Goal: Information Seeking & Learning: Check status

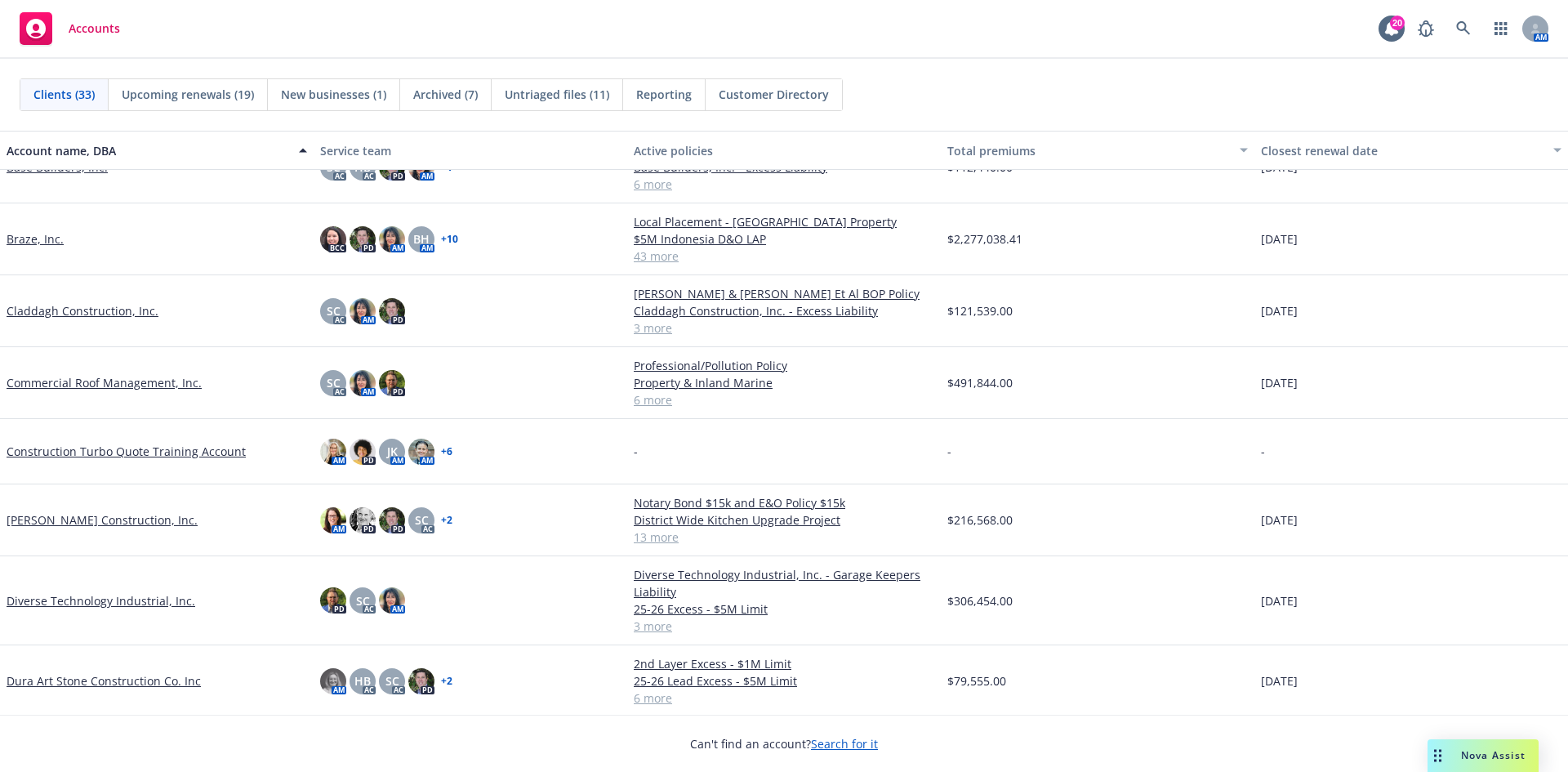
scroll to position [245, 0]
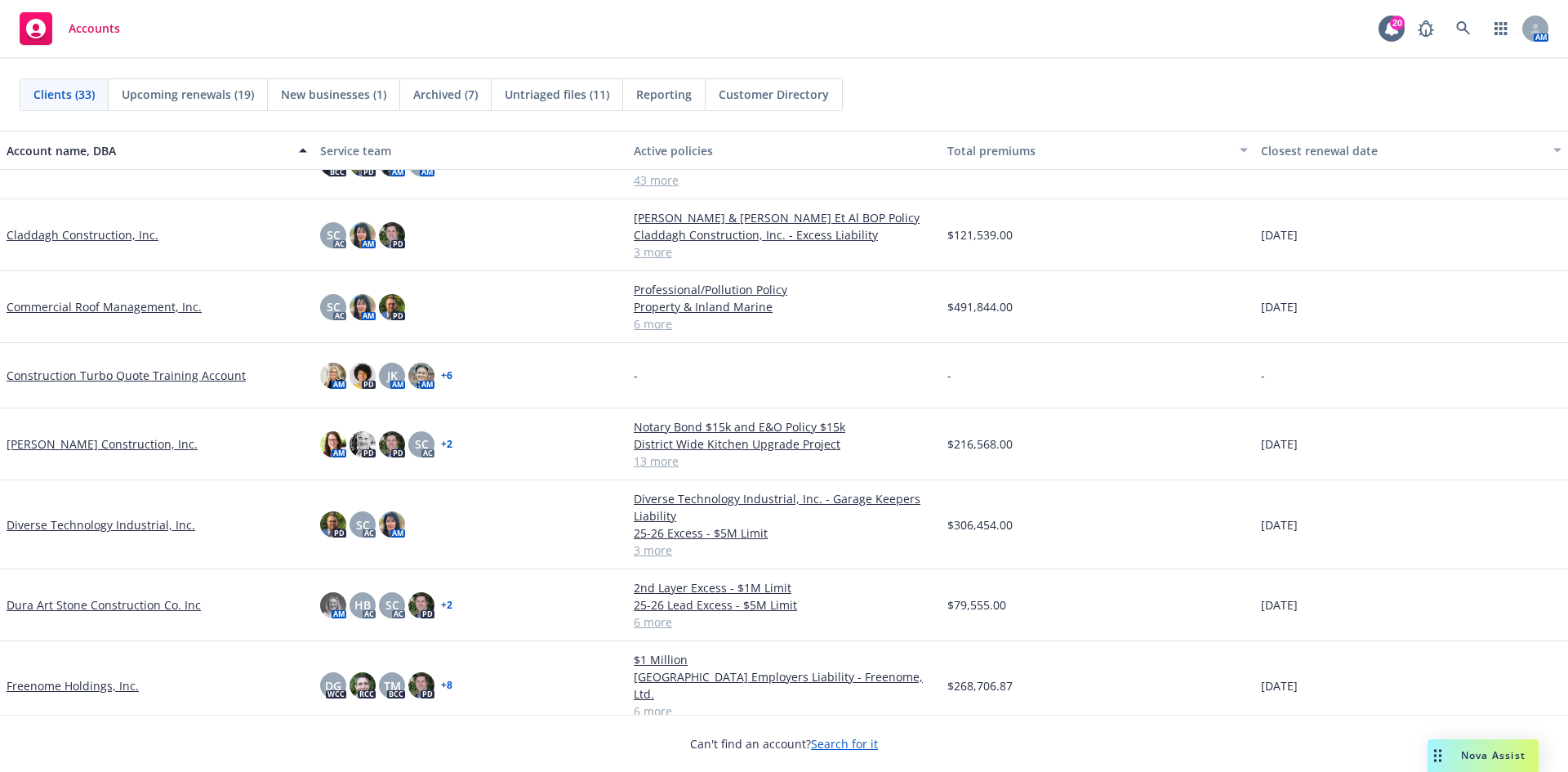
click at [119, 605] on link "Dura Art Stone Construction Co. Inc" at bounding box center [103, 605] width 195 height 17
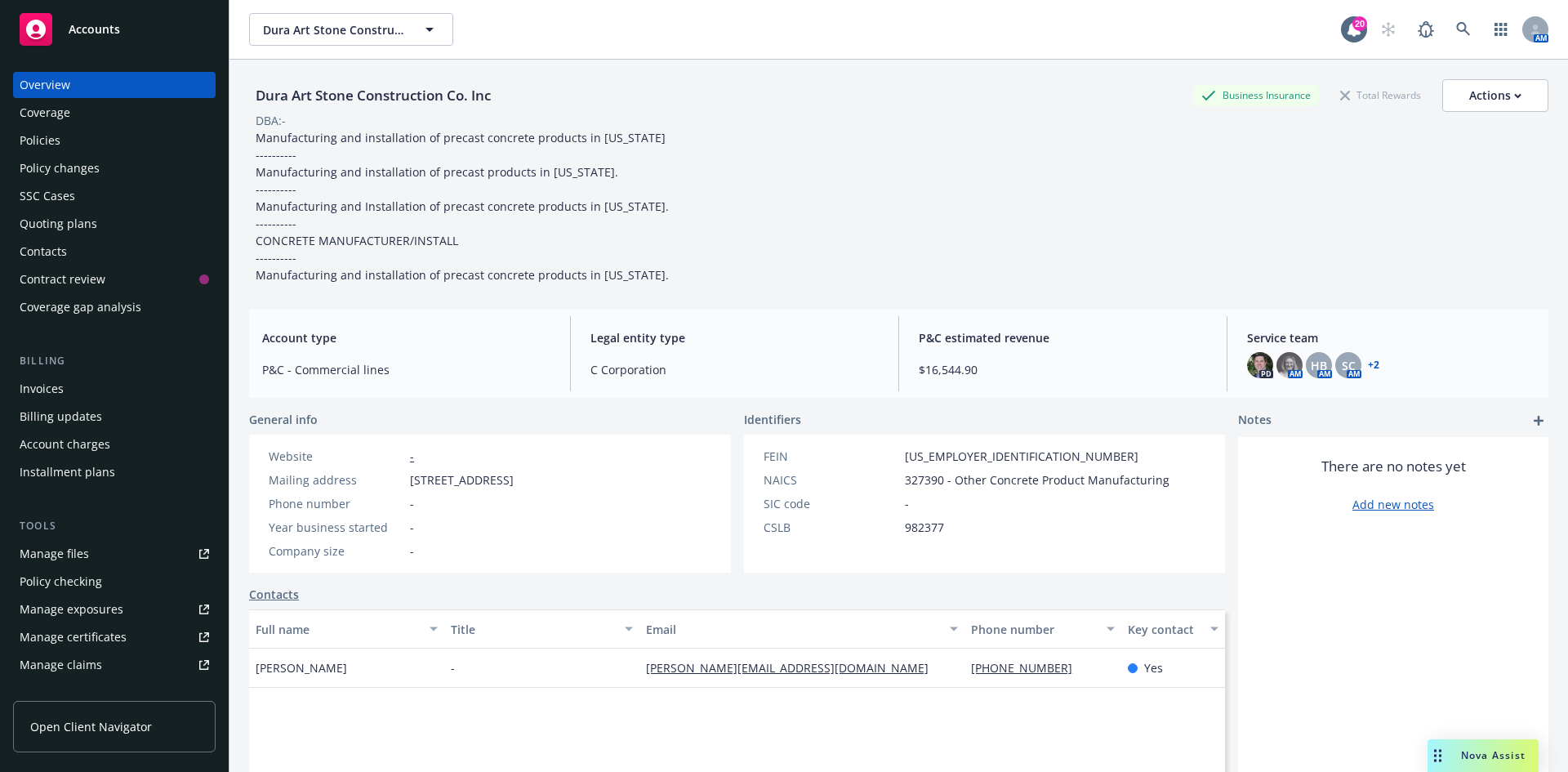
click at [162, 148] on div "Policies" at bounding box center [114, 140] width 189 height 26
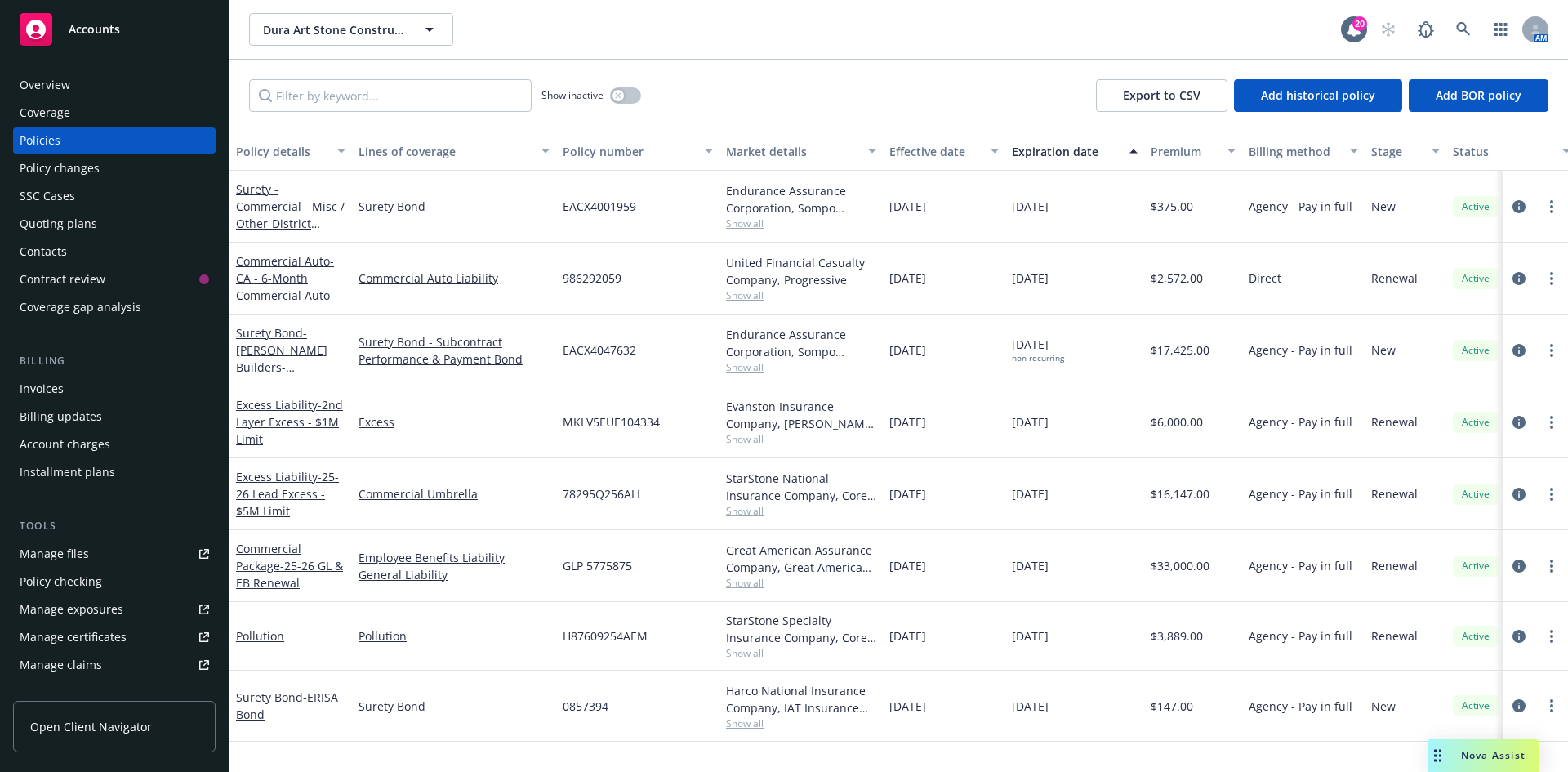
click at [82, 390] on div "Invoices" at bounding box center [114, 388] width 189 height 26
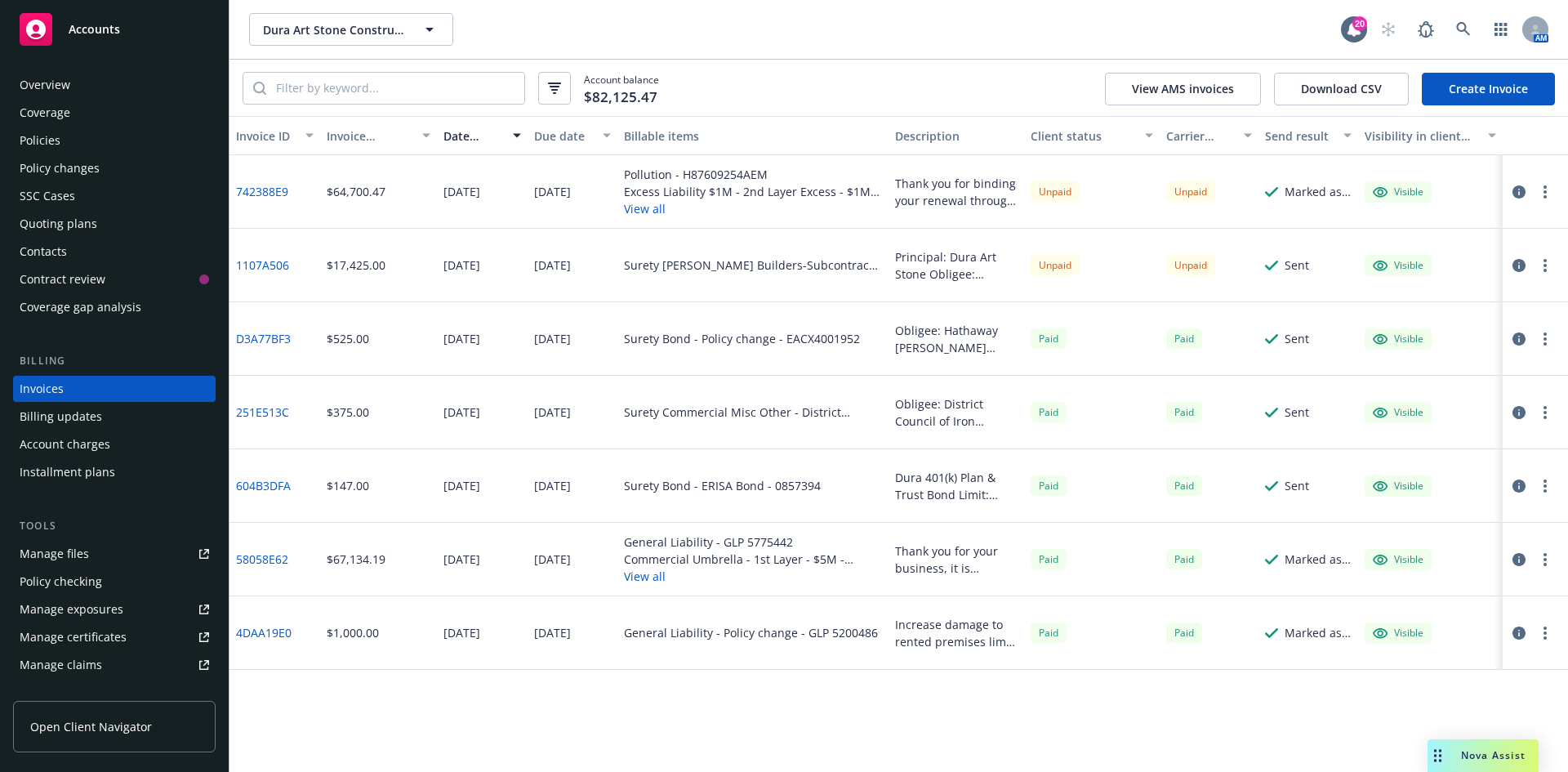
click at [252, 186] on link "742388E9" at bounding box center [262, 191] width 52 height 17
click at [42, 135] on div "Policies" at bounding box center [40, 140] width 41 height 26
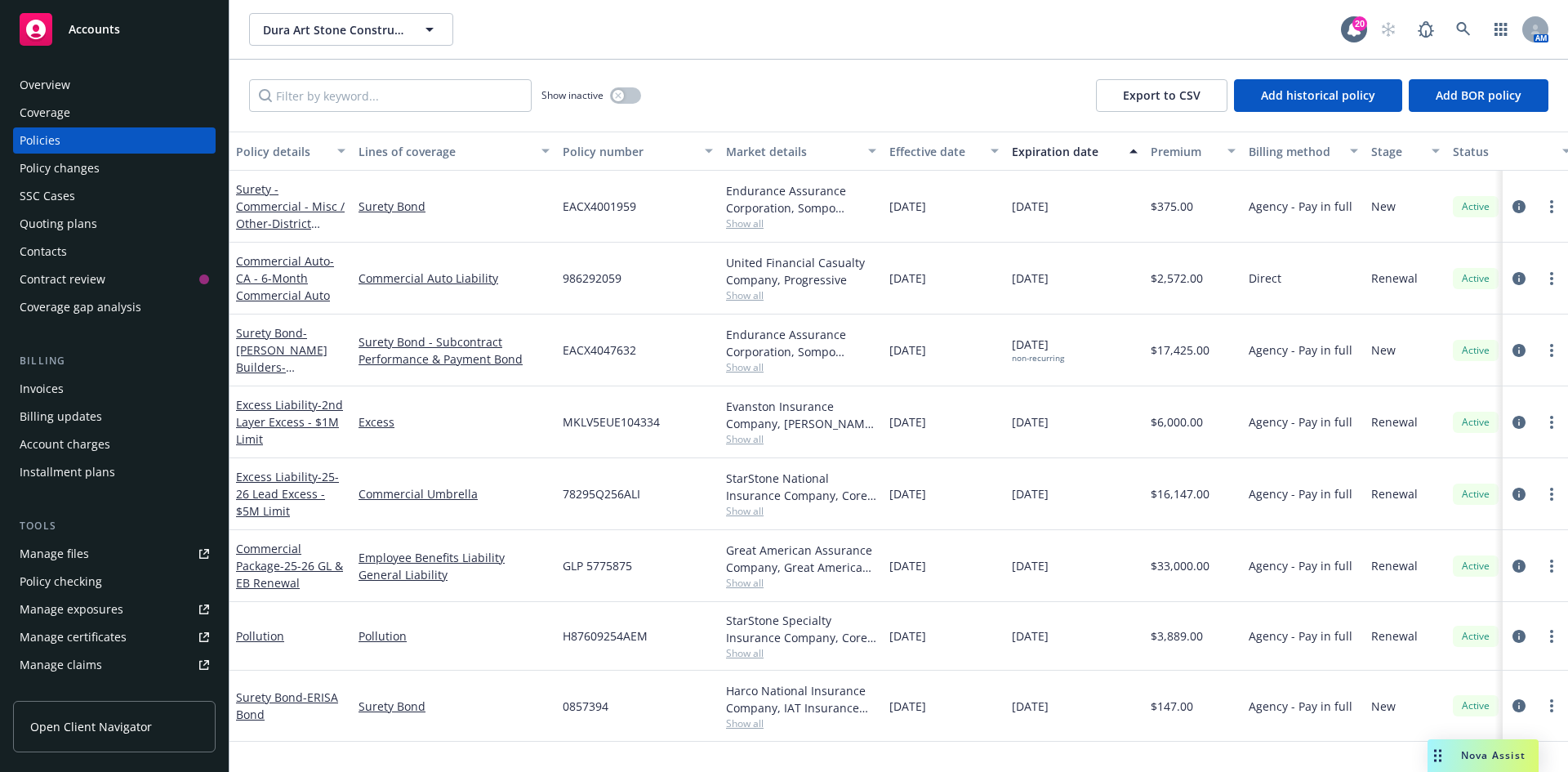
click at [80, 390] on div "Invoices" at bounding box center [114, 388] width 189 height 26
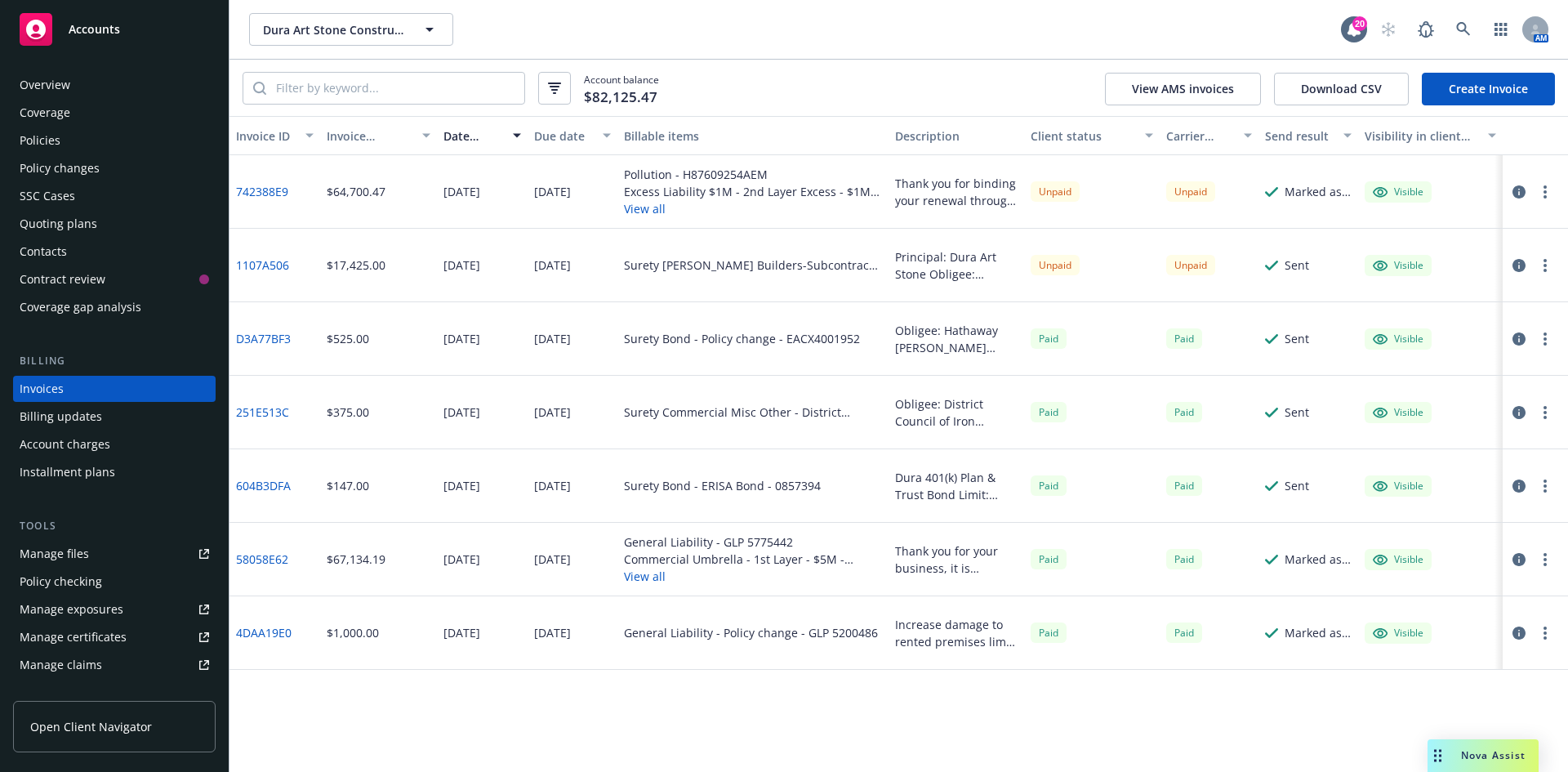
click at [273, 187] on link "742388E9" at bounding box center [262, 191] width 52 height 17
click at [100, 138] on div "Policies" at bounding box center [114, 140] width 189 height 26
